Goal: Communication & Community: Participate in discussion

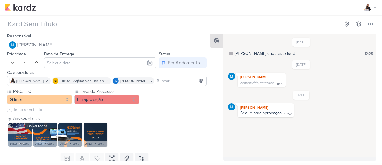
type input "[CARROSSEL/LDN] Presença Confirmada!"
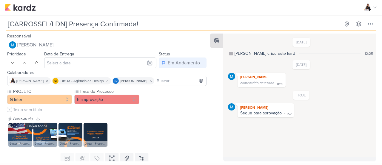
type input "2 de outubro de 2025 às 23:59"
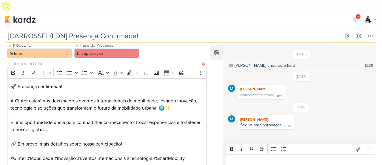
scroll to position [60, 0]
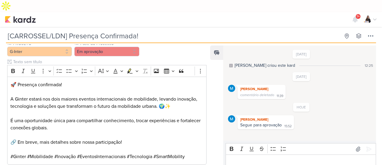
click at [367, 85] on div "MARIANA MIRANDA comentário deletado 11:39 11:39" at bounding box center [301, 92] width 146 height 14
click at [189, 12] on div "9+ Centro de Notificações somente não lidas marcar todas como lidas" at bounding box center [191, 19] width 373 height 15
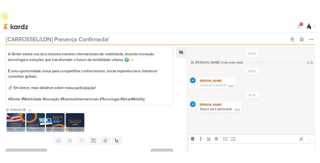
scroll to position [104, 0]
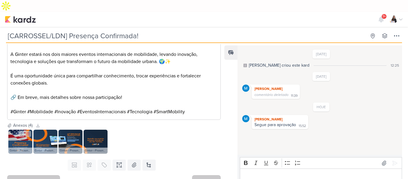
click at [27, 133] on img at bounding box center [20, 142] width 24 height 24
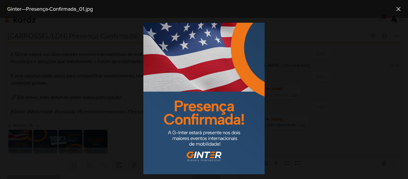
click at [287, 97] on div at bounding box center [204, 98] width 408 height 161
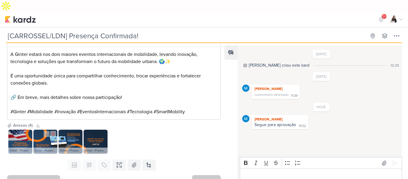
click at [52, 133] on img at bounding box center [45, 142] width 24 height 24
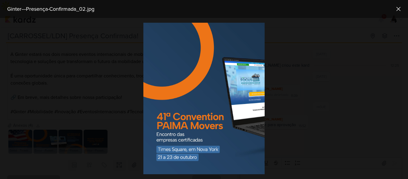
click at [119, 84] on div at bounding box center [204, 98] width 408 height 161
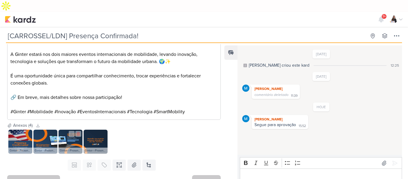
click at [74, 130] on img at bounding box center [71, 142] width 24 height 24
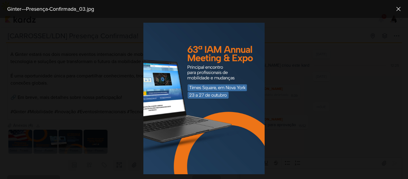
click at [125, 89] on div at bounding box center [204, 98] width 408 height 161
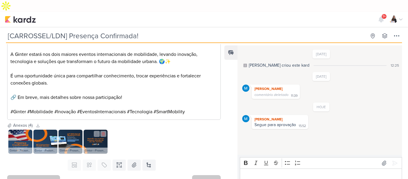
click at [97, 135] on img at bounding box center [96, 142] width 24 height 24
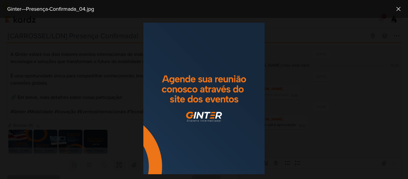
click at [119, 73] on div at bounding box center [204, 98] width 408 height 161
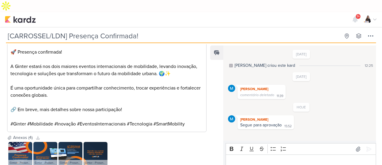
scroll to position [118, 0]
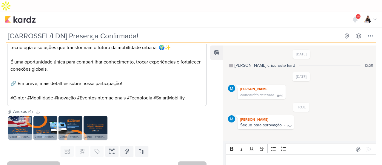
click at [24, 117] on img at bounding box center [20, 128] width 24 height 24
